Goal: Check status: Check status

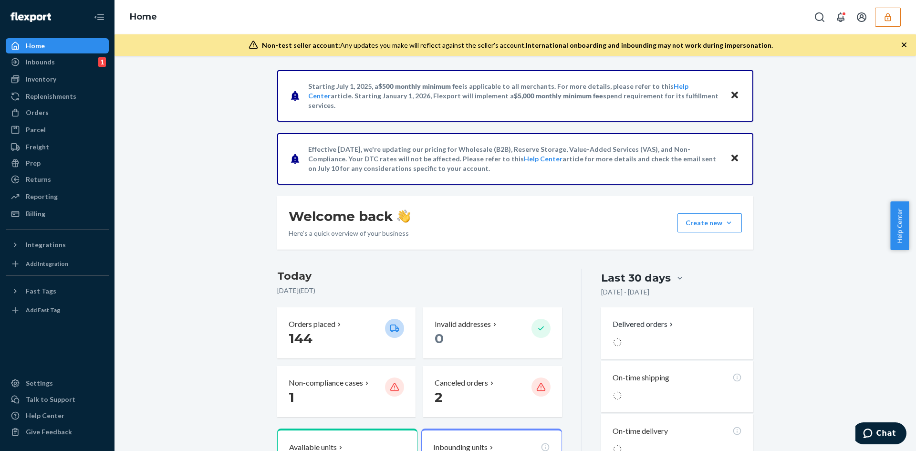
click at [443, 21] on button "button" at bounding box center [888, 17] width 26 height 19
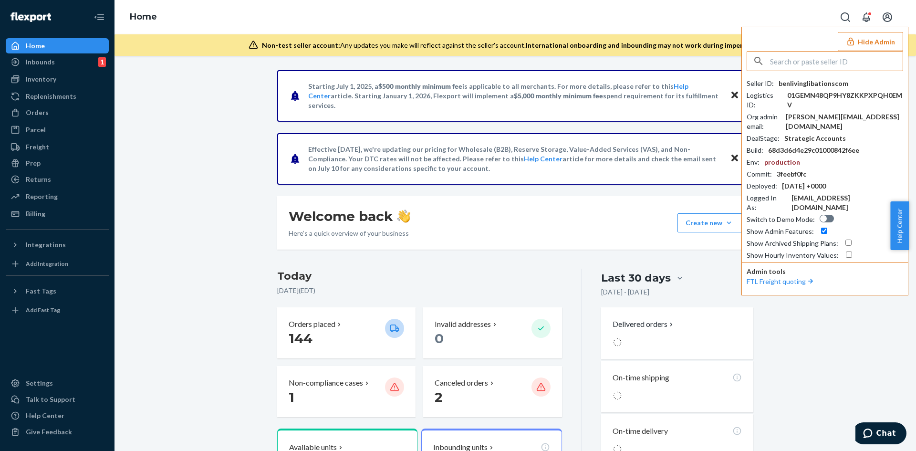
click at [443, 52] on input "text" at bounding box center [836, 61] width 133 height 19
type input "global"
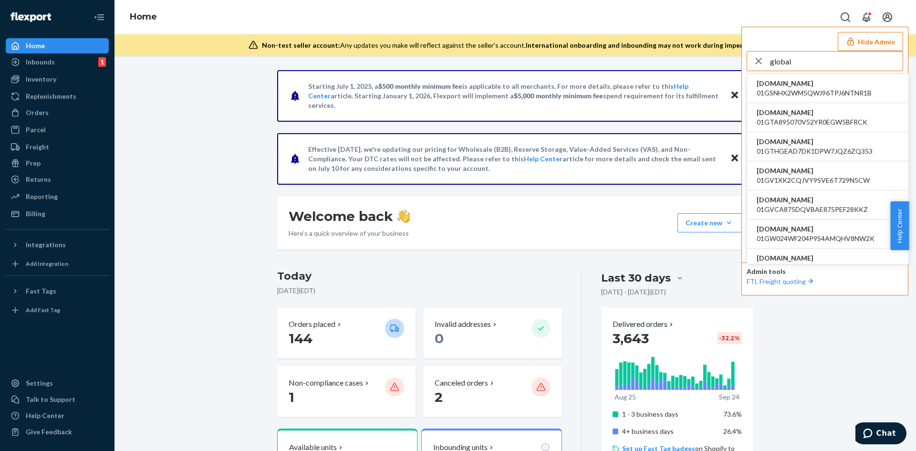
drag, startPoint x: 812, startPoint y: 60, endPoint x: 764, endPoint y: 55, distance: 48.4
click at [443, 55] on div "global" at bounding box center [824, 61] width 155 height 19
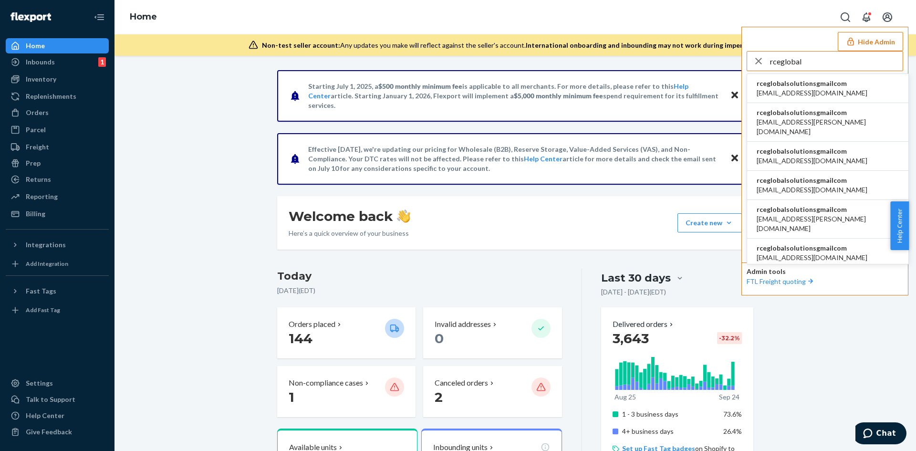
type input "rceglobal"
click at [443, 89] on span "[EMAIL_ADDRESS][DOMAIN_NAME]" at bounding box center [811, 93] width 111 height 10
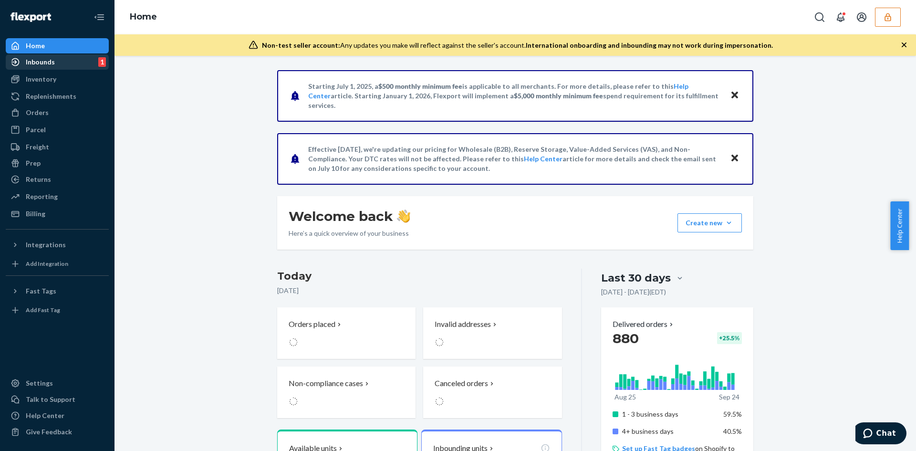
click at [47, 61] on div "Inbounds" at bounding box center [40, 62] width 29 height 10
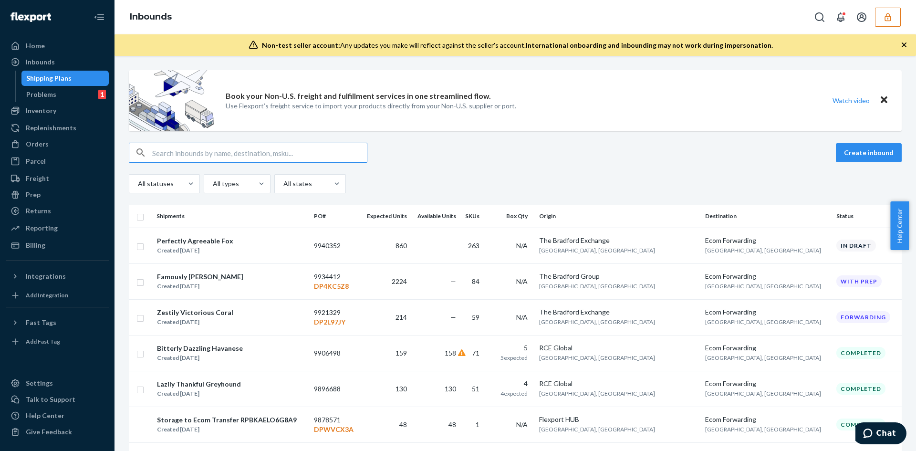
click at [218, 147] on input "text" at bounding box center [259, 152] width 215 height 19
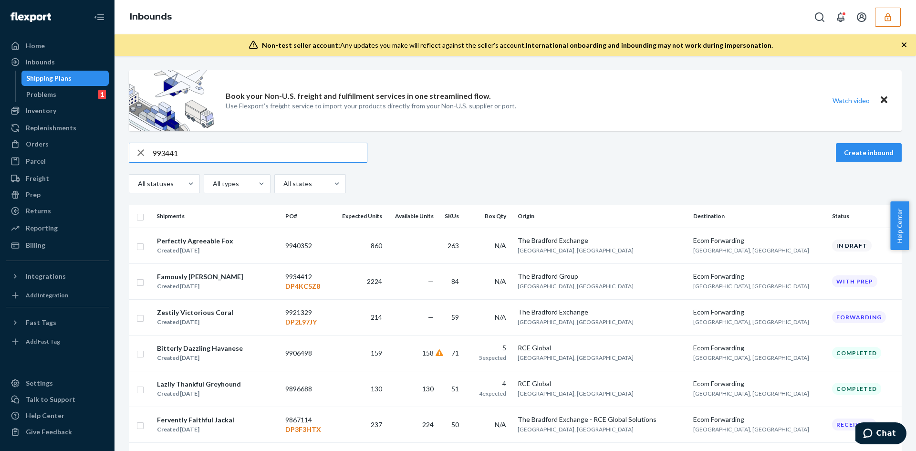
type input "9934412"
